Goal: Information Seeking & Learning: Learn about a topic

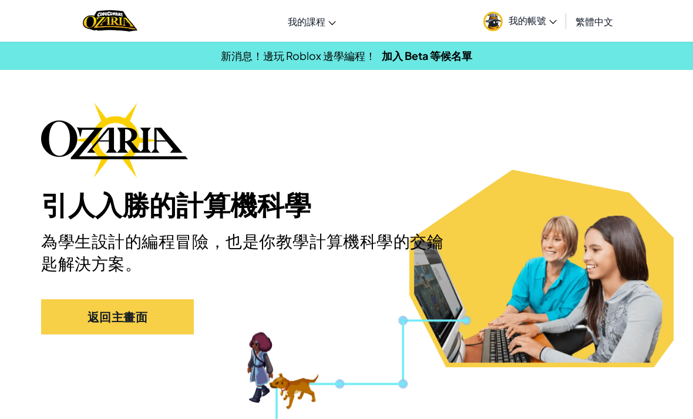
click at [551, 13] on link "我的帳號" at bounding box center [520, 20] width 85 height 37
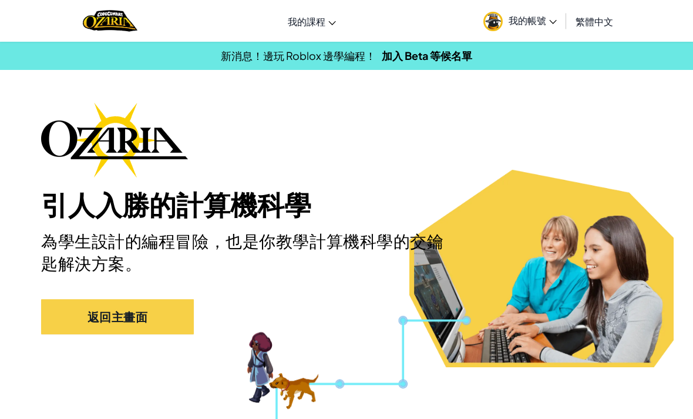
click at [537, 15] on span "我的帳號" at bounding box center [533, 20] width 48 height 12
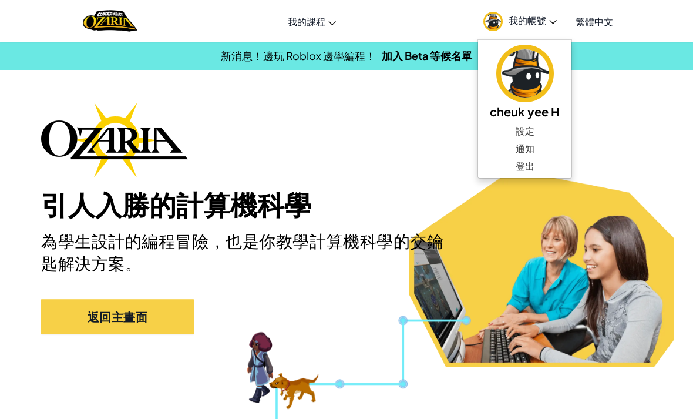
click at [625, 120] on div "引人入勝的計算機科學 為學生設計的編程冒險，也是你教學計算機科學的交鑰匙解決方案。 返回主畫面" at bounding box center [346, 224] width 611 height 244
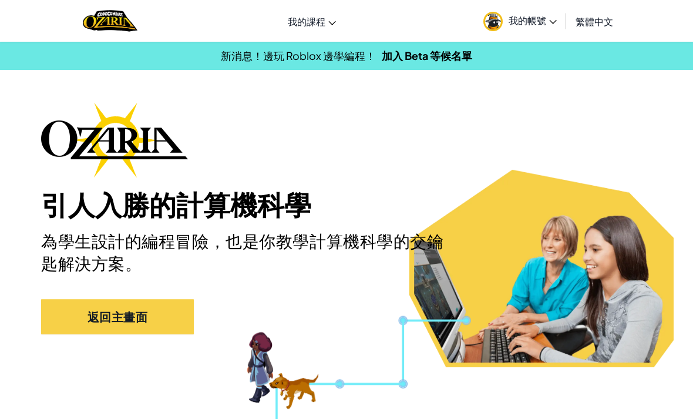
scroll to position [1, 0]
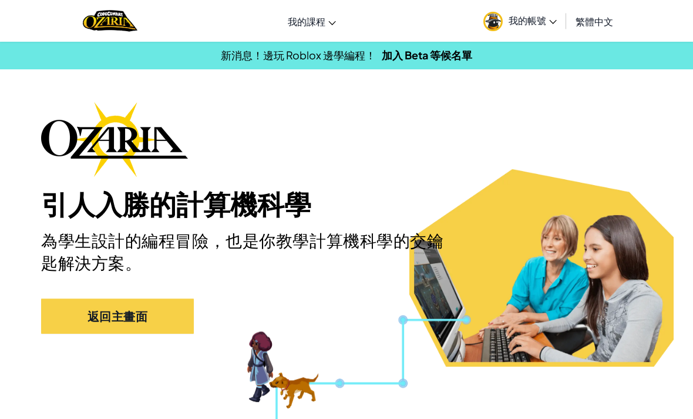
click at [81, 317] on link "返回主畫面" at bounding box center [117, 316] width 153 height 35
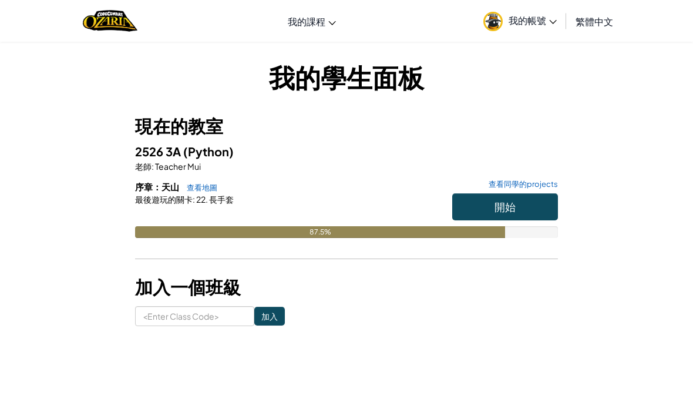
click at [525, 209] on button "開始" at bounding box center [506, 206] width 106 height 27
